Goal: Information Seeking & Learning: Stay updated

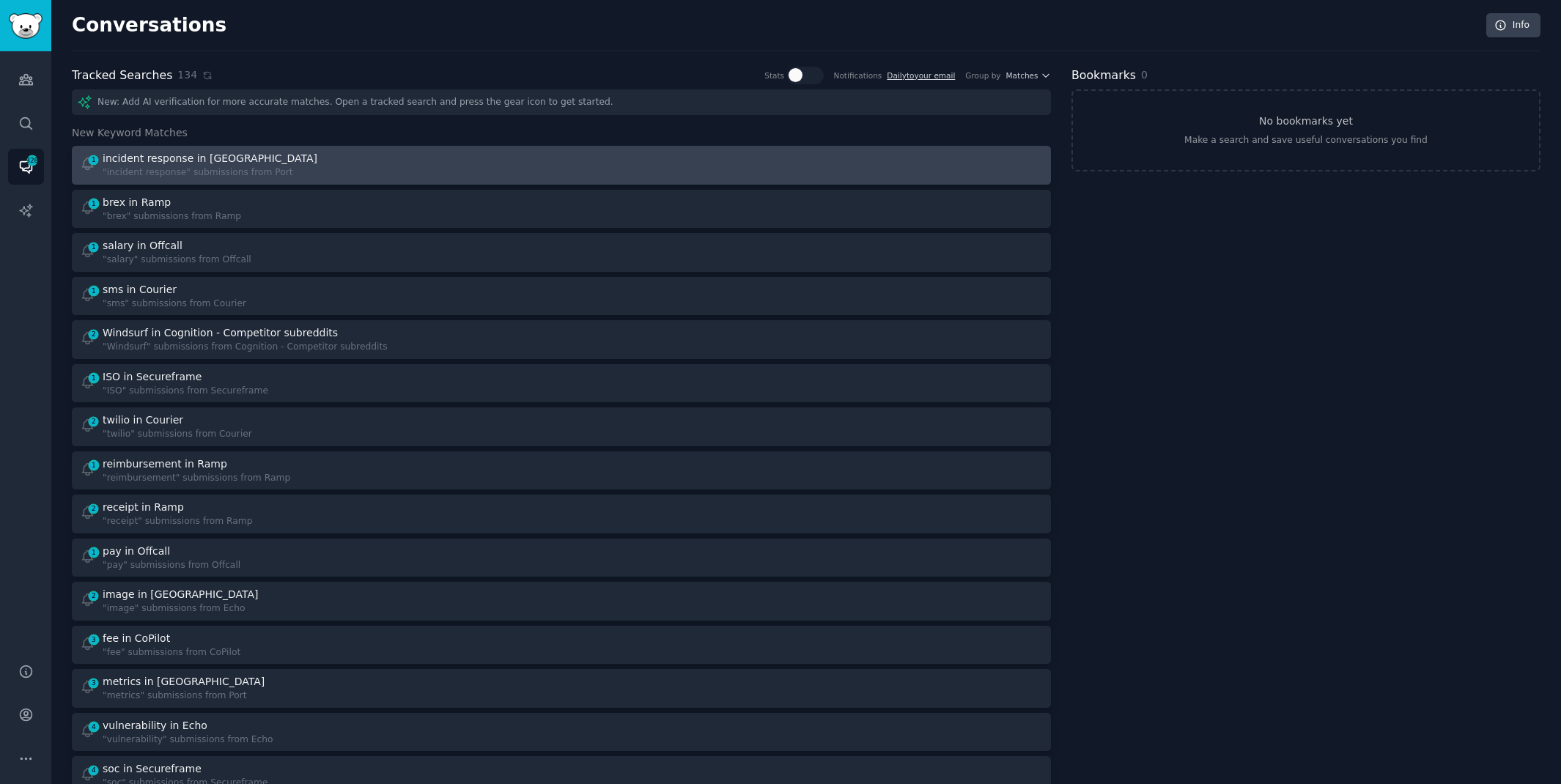
click at [411, 163] on div "1 incident response in Port "incident response" submissions from Port" at bounding box center [316, 165] width 472 height 29
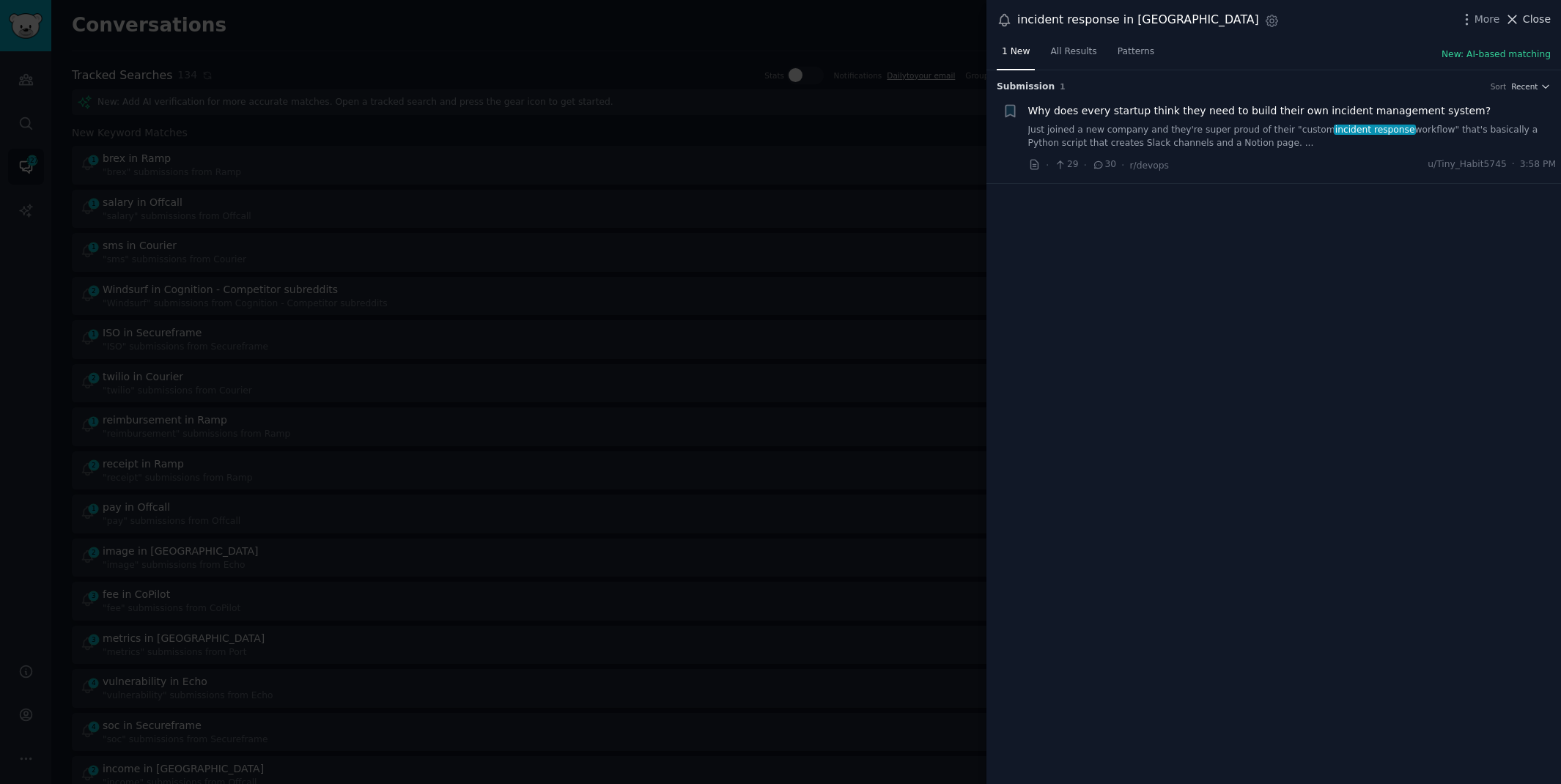
click at [1537, 16] on span "Close" at bounding box center [1536, 19] width 28 height 15
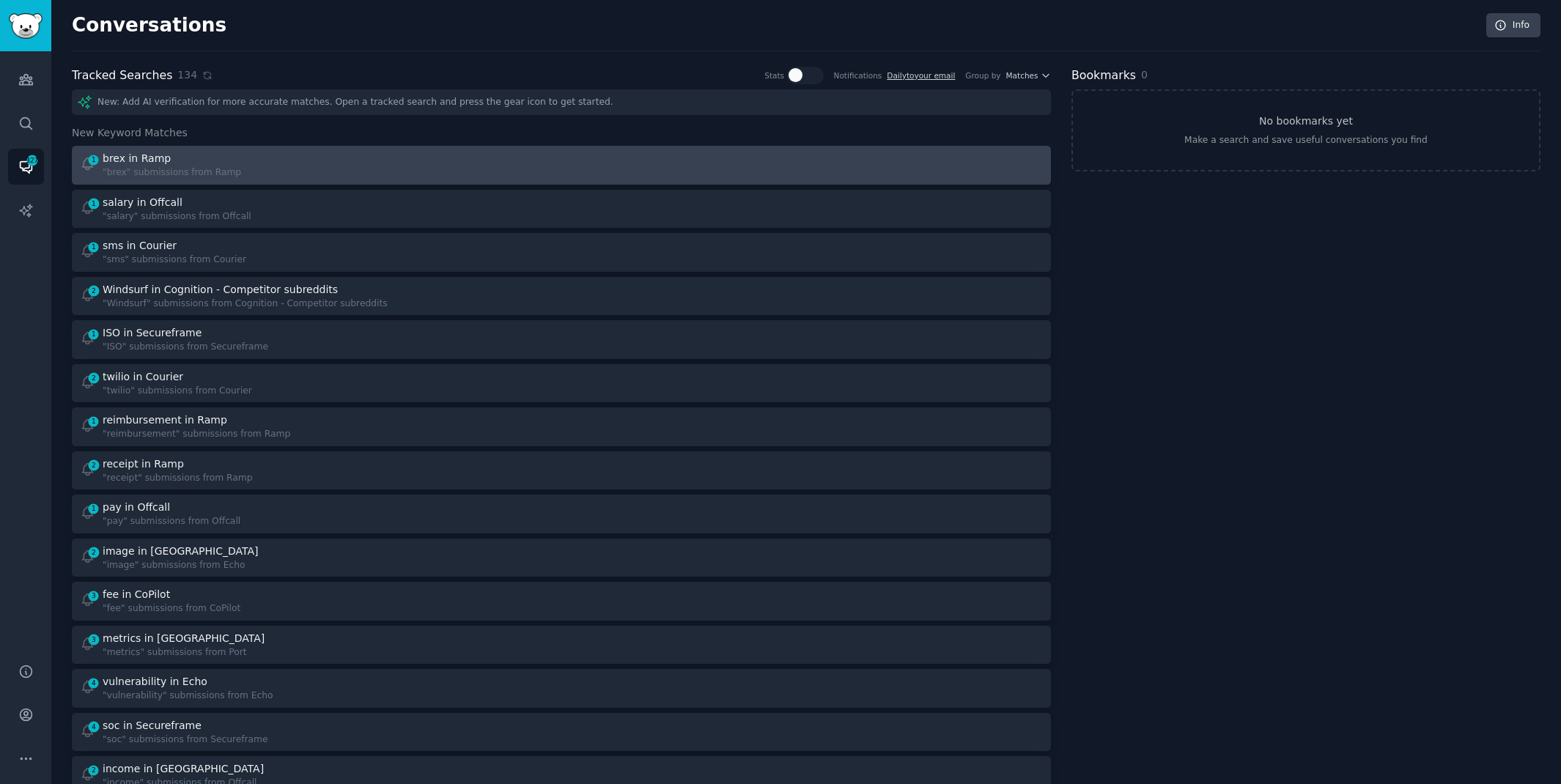
click at [484, 169] on div "1 brex in Ramp "brex" submissions from Ramp" at bounding box center [316, 165] width 472 height 29
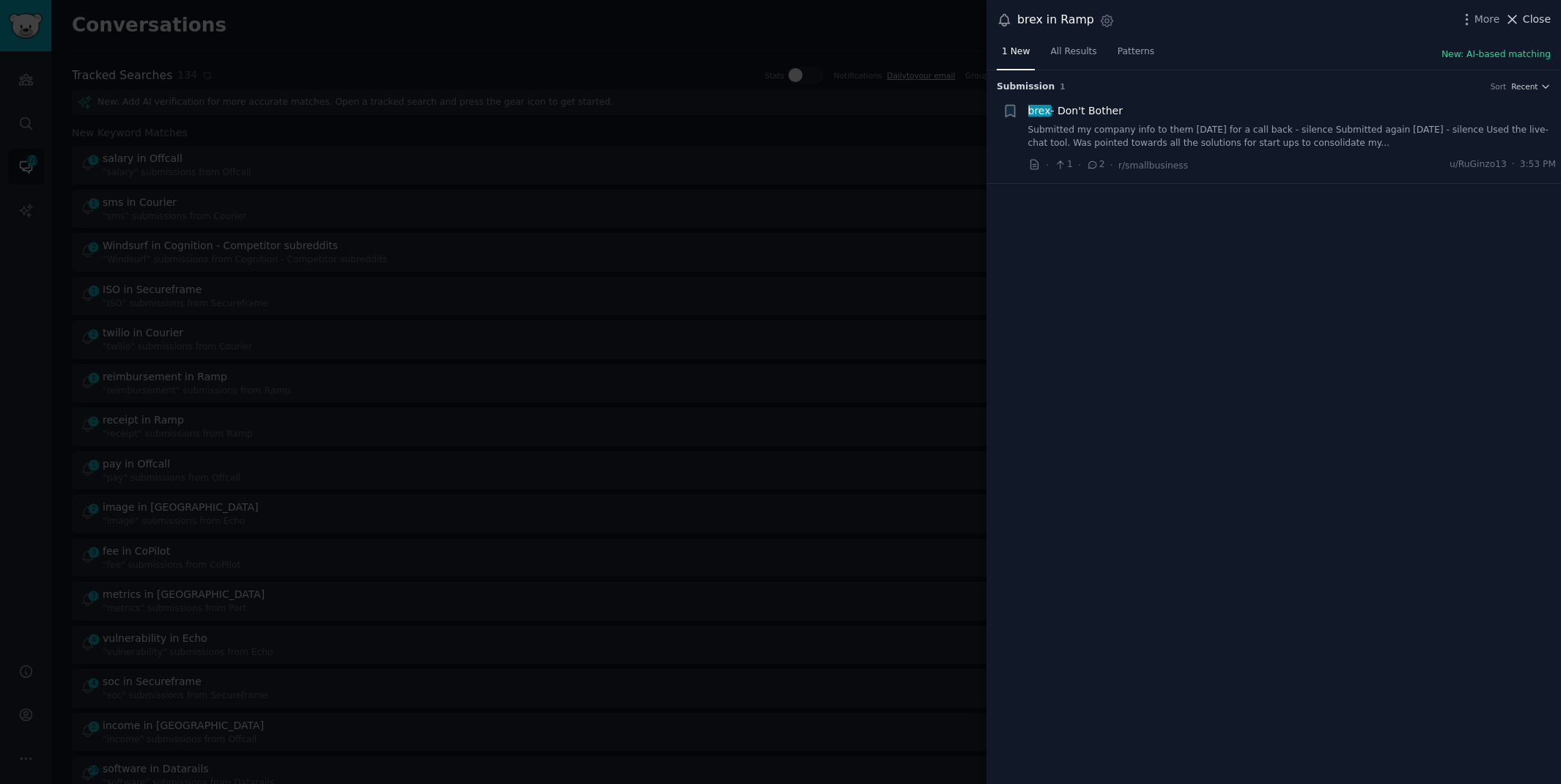
click at [1530, 11] on span "Close" at bounding box center [1536, 19] width 28 height 15
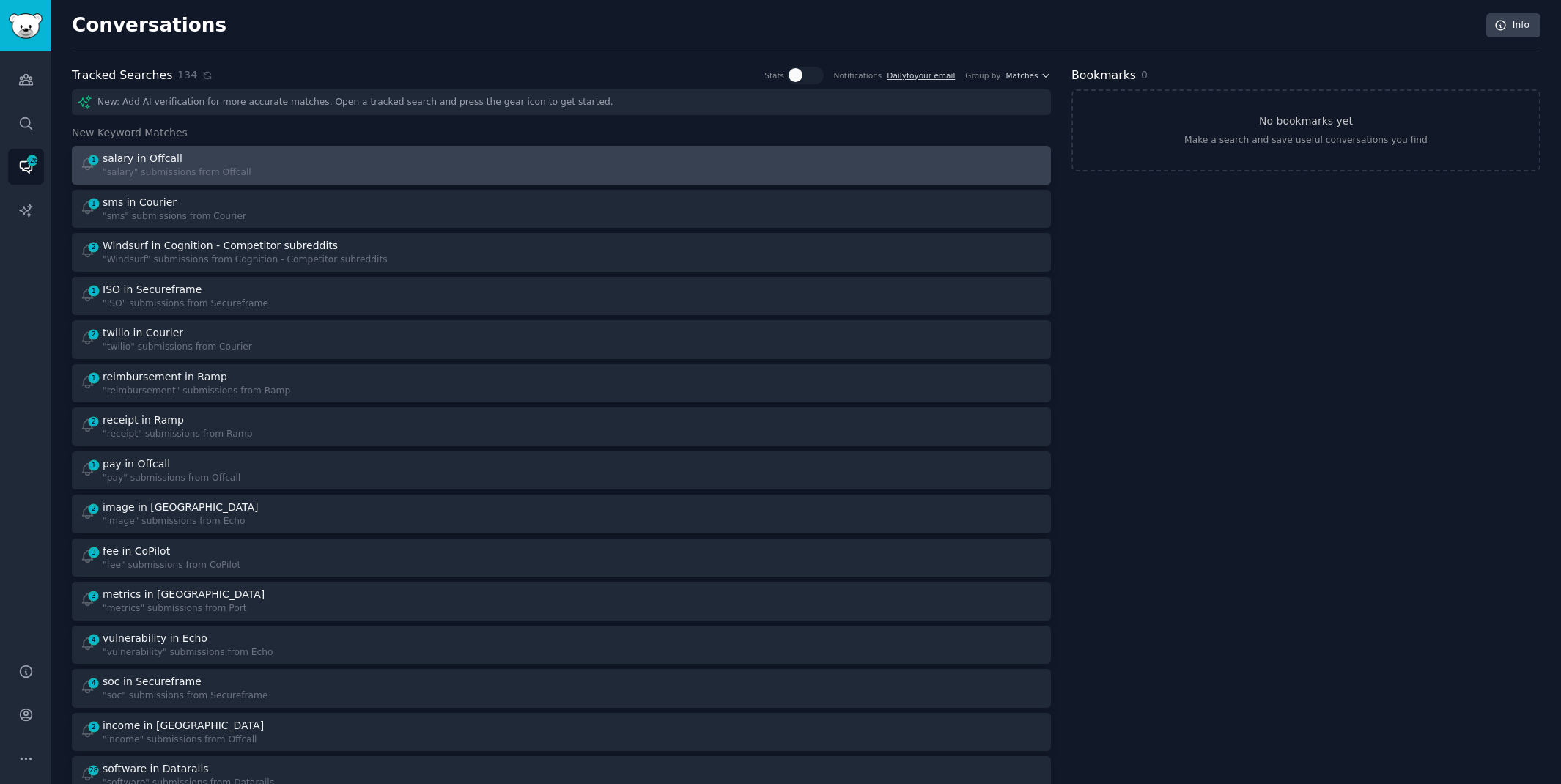
click at [323, 160] on div "1 salary in Offcall "salary" submissions from Offcall" at bounding box center [316, 165] width 472 height 29
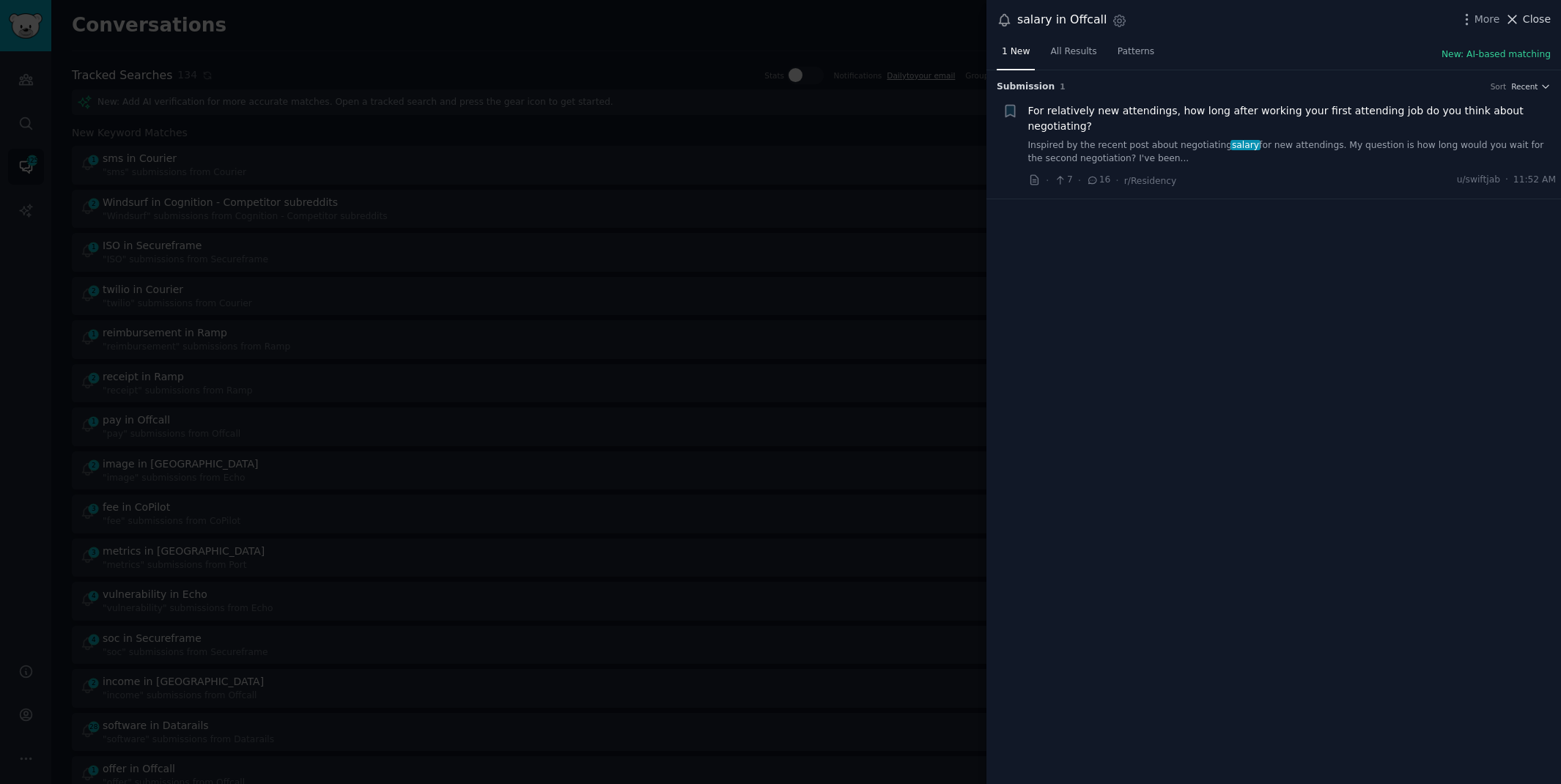
click at [1530, 21] on span "Close" at bounding box center [1536, 19] width 28 height 15
